Goal: Find specific page/section: Find specific page/section

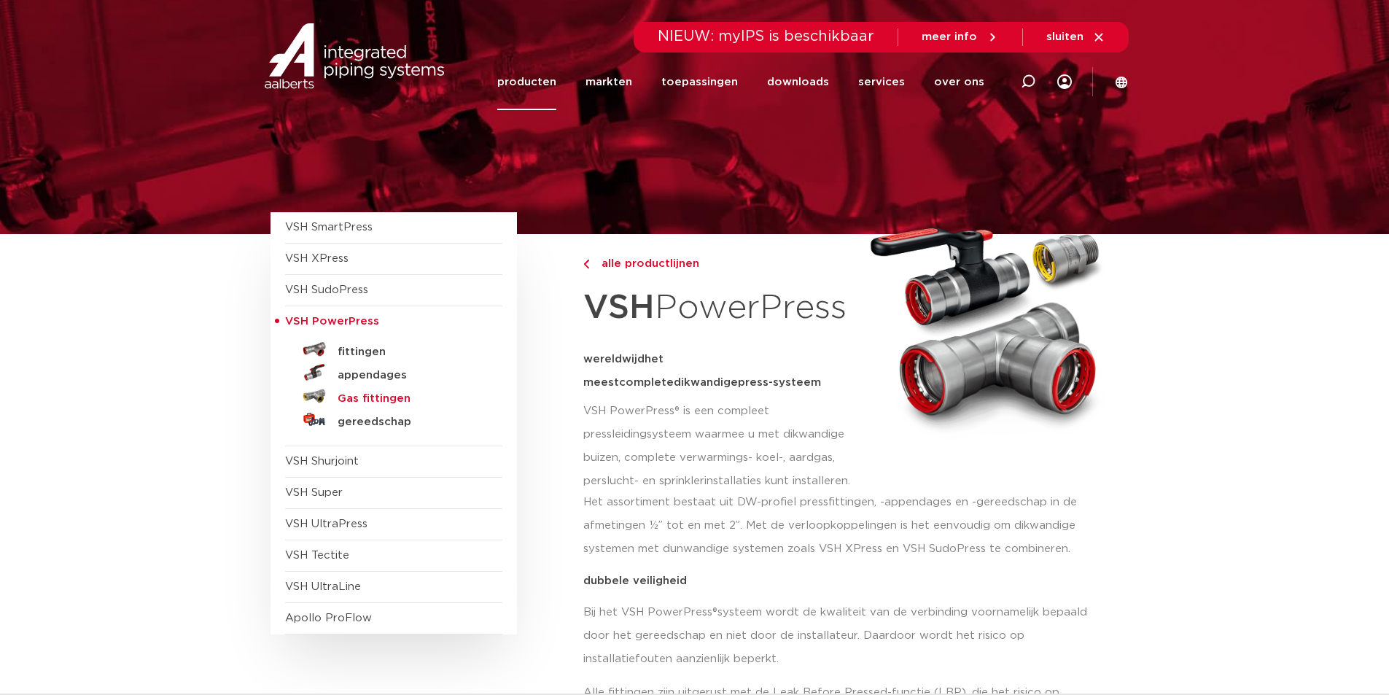
click at [390, 397] on h5 "Gas fittingen" at bounding box center [410, 398] width 144 height 13
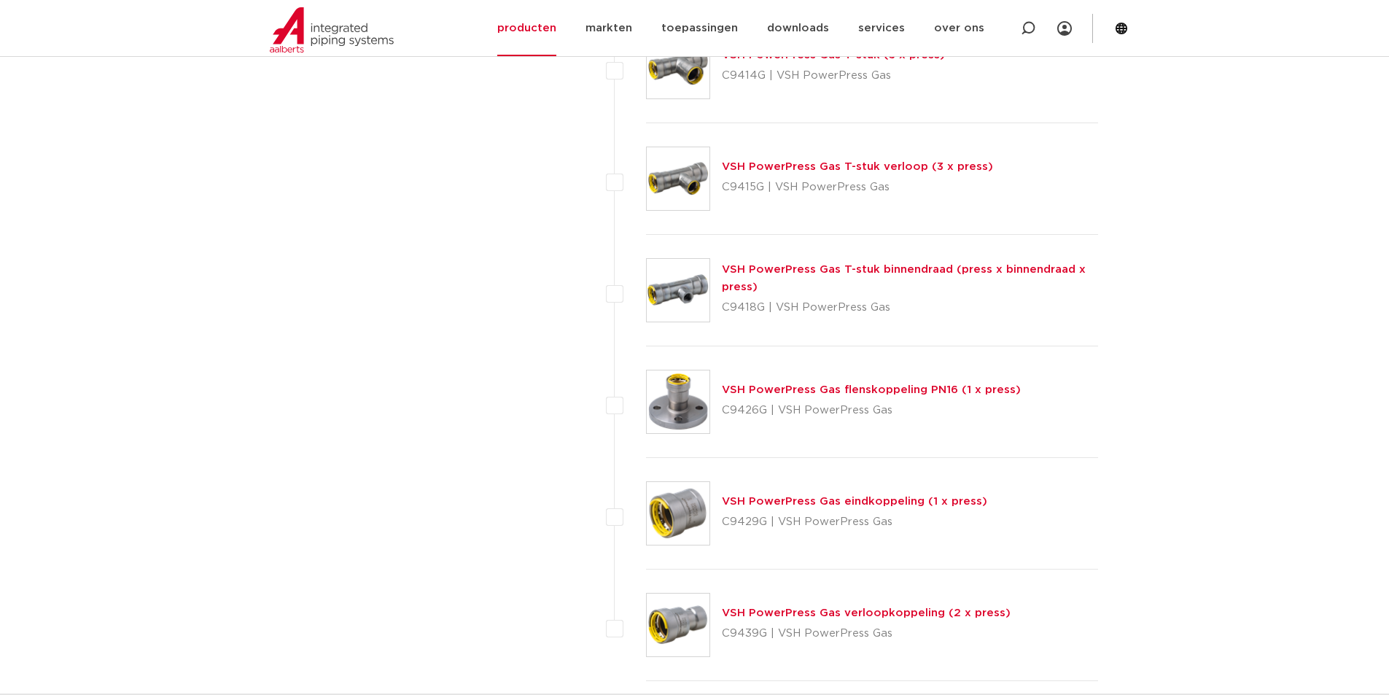
scroll to position [1312, 0]
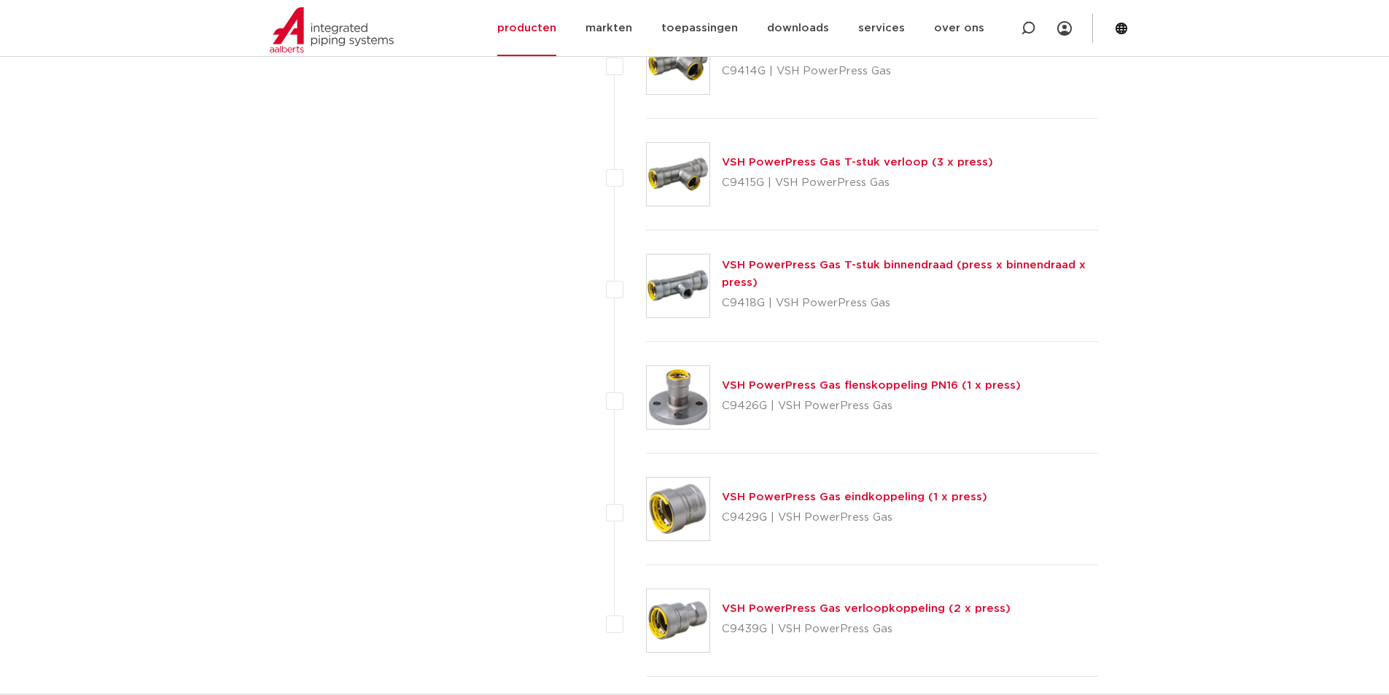
click at [830, 494] on link "VSH PowerPress Gas eindkoppeling (1 x press)" at bounding box center [854, 496] width 265 height 11
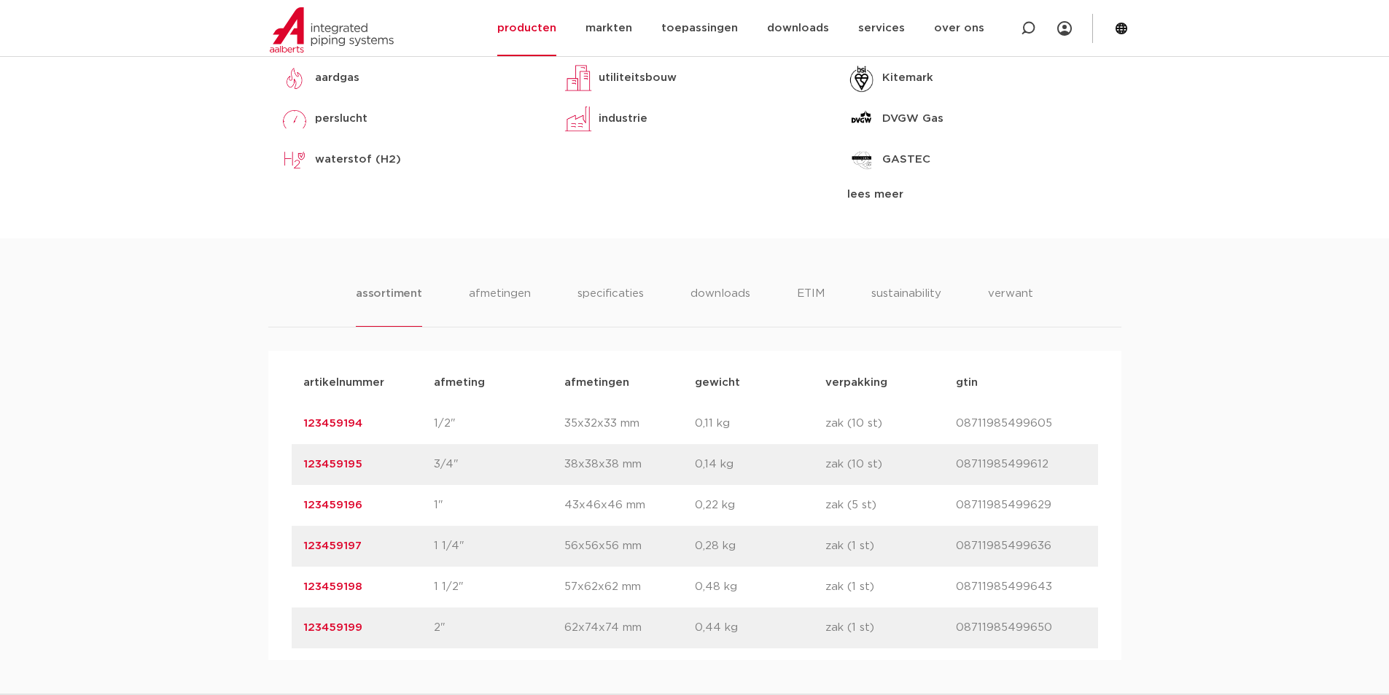
scroll to position [729, 0]
